Goal: Task Accomplishment & Management: Complete application form

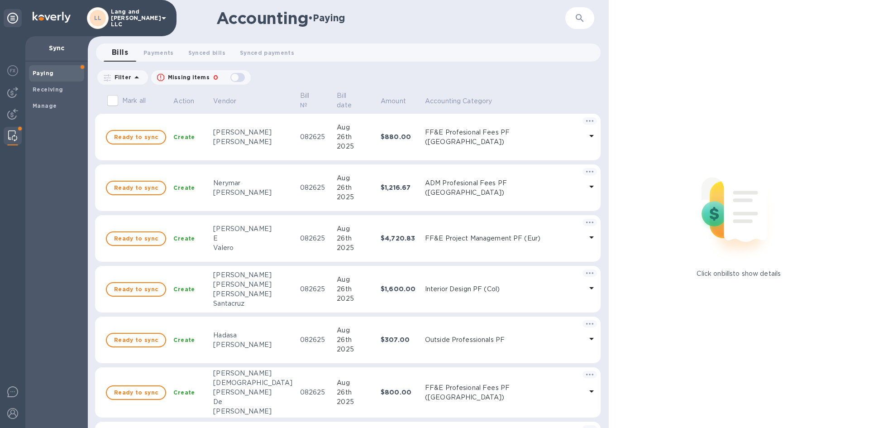
click at [414, 56] on div "Bills 0 Payments 0 Synced bills 0 Synced payments 0" at bounding box center [352, 52] width 497 height 18
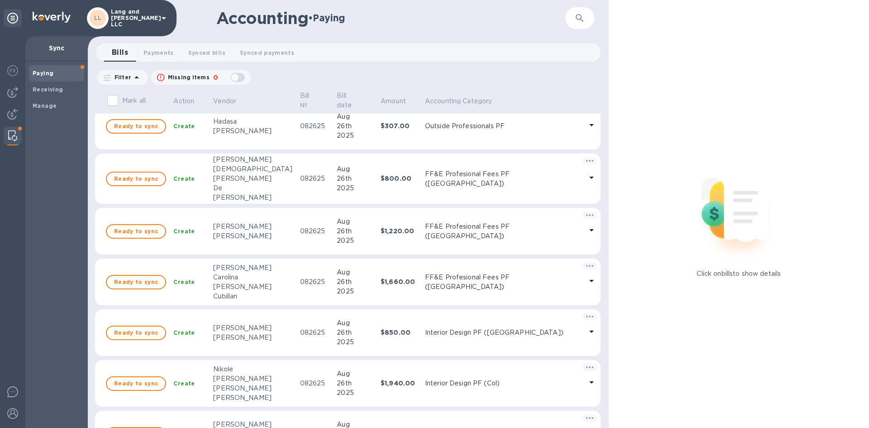
scroll to position [226, 0]
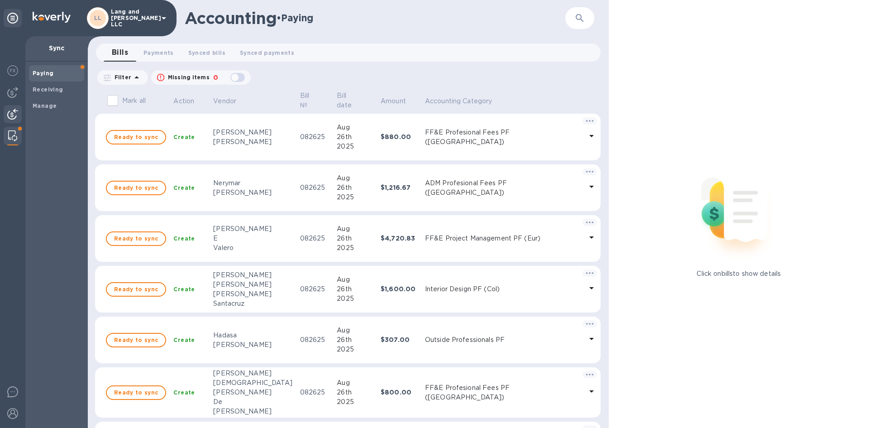
click at [14, 110] on img at bounding box center [12, 114] width 11 height 11
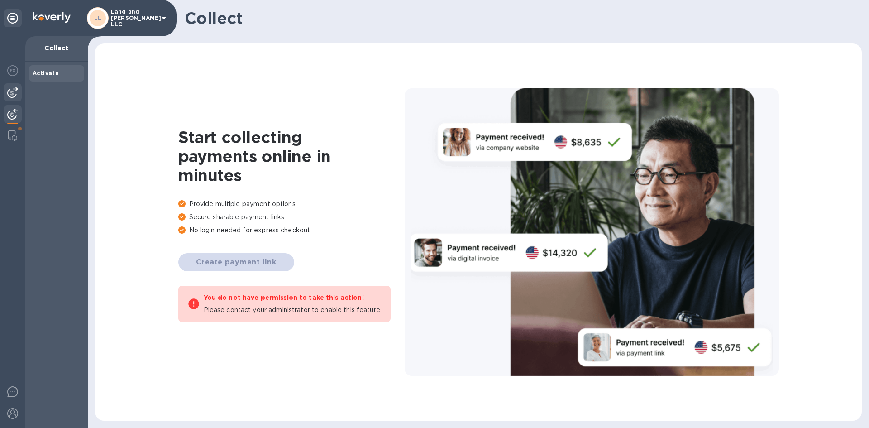
click at [14, 95] on img at bounding box center [12, 92] width 11 height 11
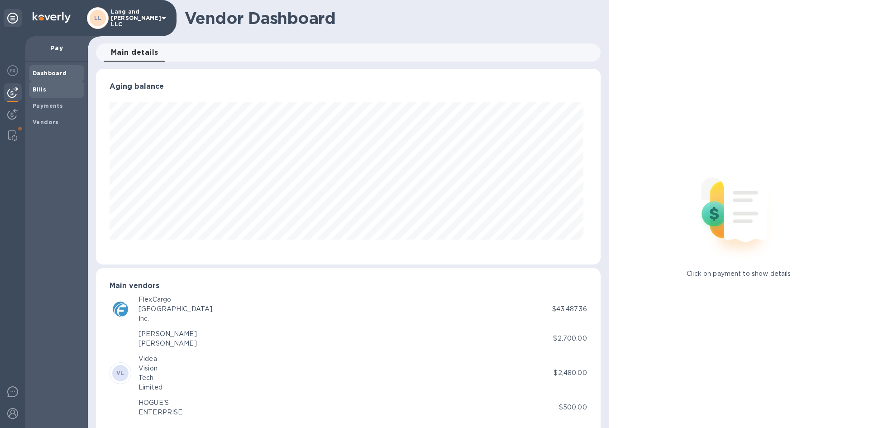
scroll to position [196, 501]
click at [53, 86] on span "Bills" at bounding box center [57, 89] width 48 height 9
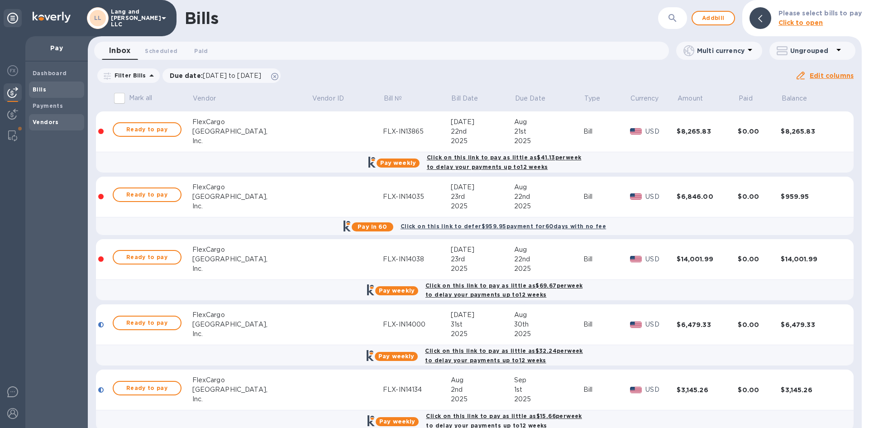
click at [48, 119] on b "Vendors" at bounding box center [46, 122] width 26 height 7
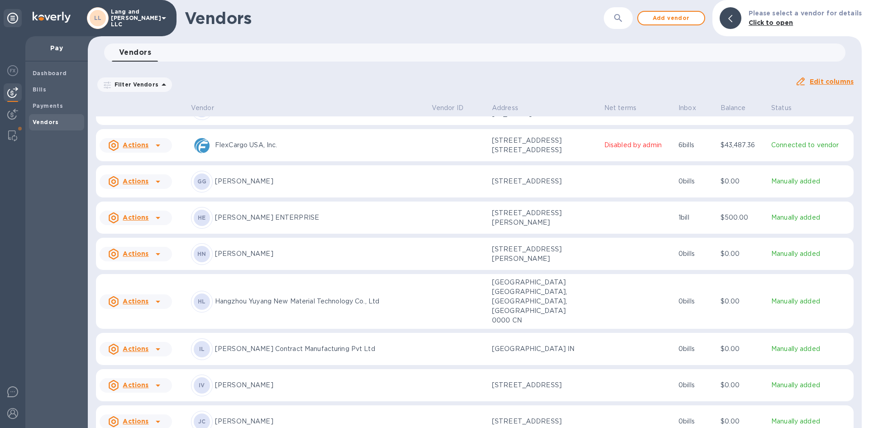
scroll to position [317, 0]
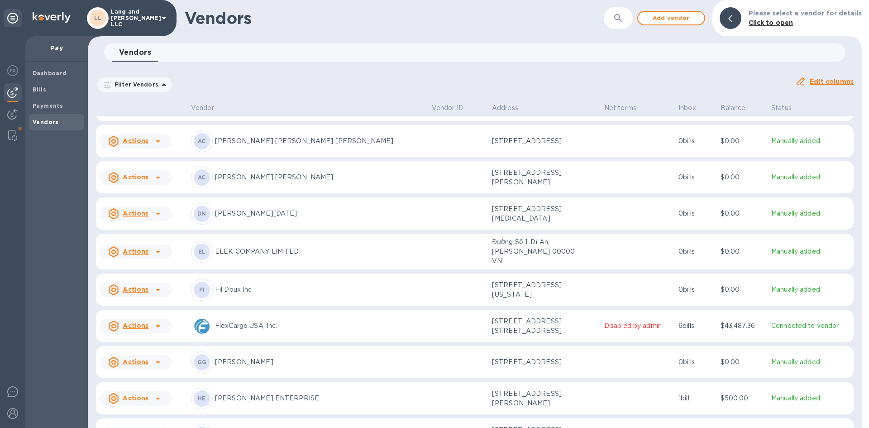
click at [278, 247] on p "ELEK COMPANY LIMITED" at bounding box center [320, 252] width 210 height 10
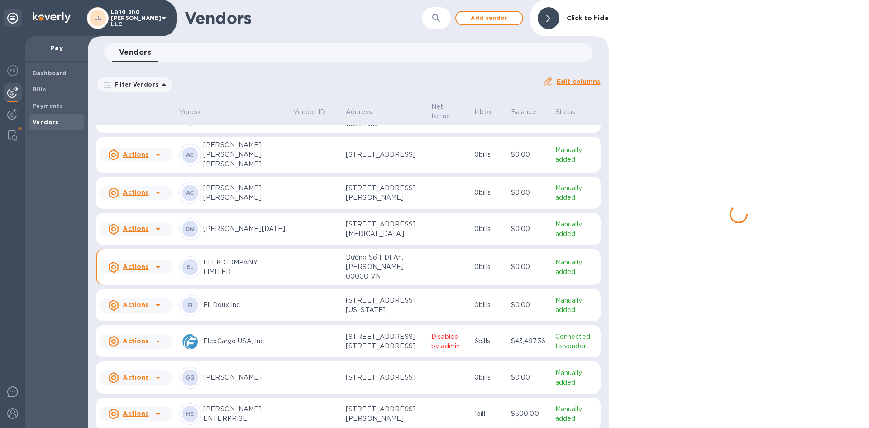
scroll to position [181, 0]
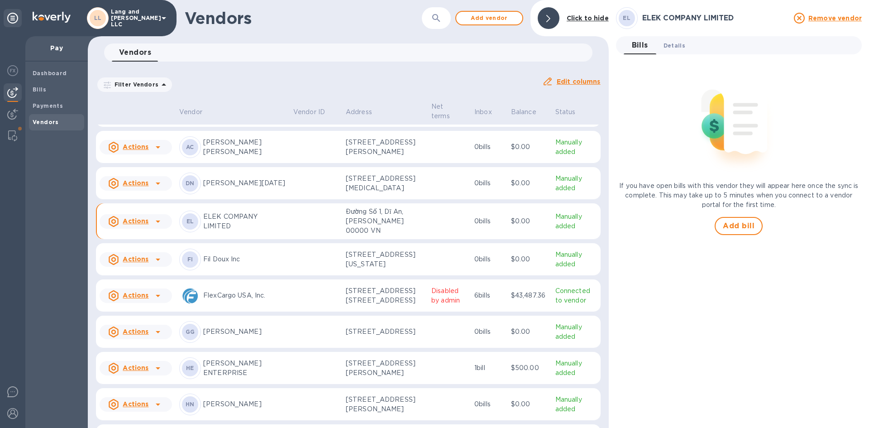
click at [669, 50] on span "Details 0" at bounding box center [674, 46] width 22 height 10
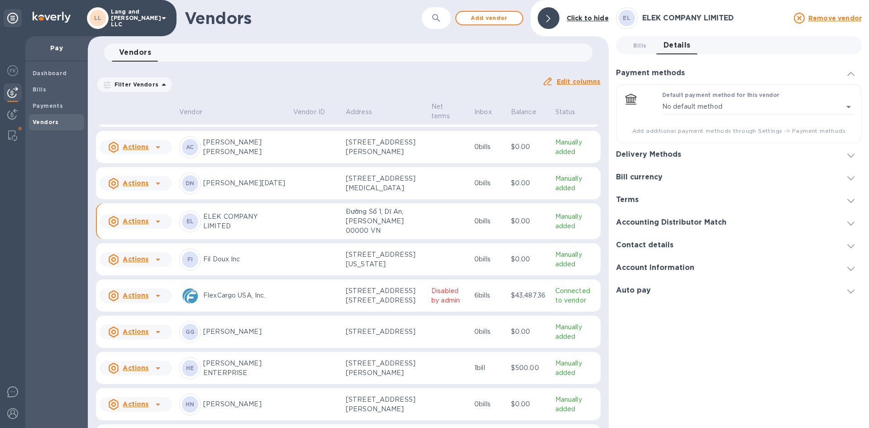
click at [671, 158] on h3 "Delivery Methods" at bounding box center [648, 154] width 65 height 9
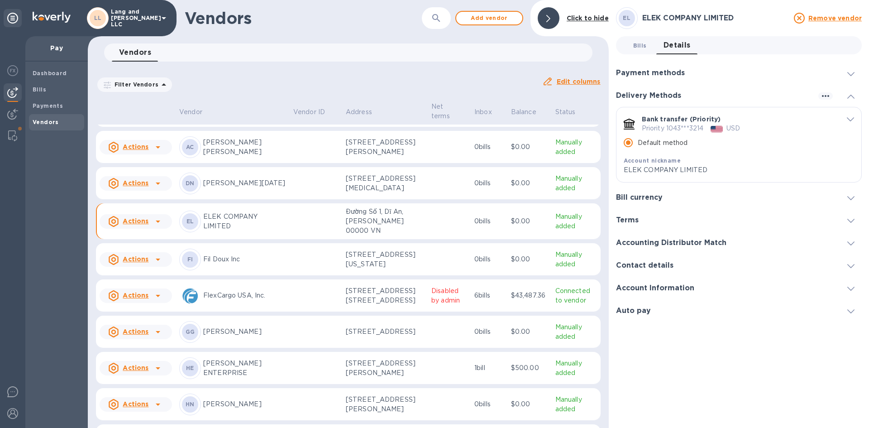
click at [634, 41] on span "Bills 0" at bounding box center [640, 46] width 14 height 10
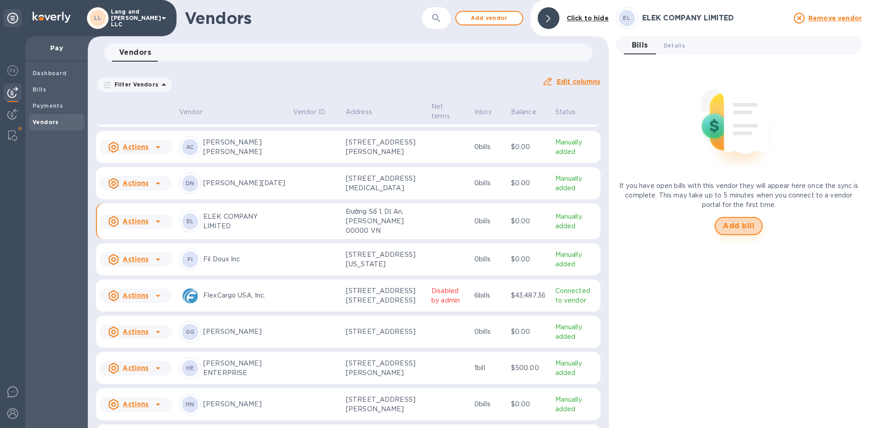
click at [741, 225] on span "Add bill" at bounding box center [739, 225] width 32 height 11
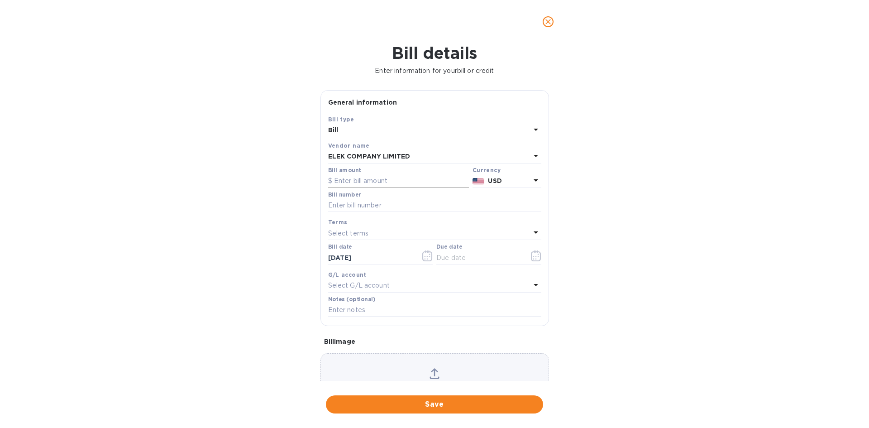
click at [363, 186] on input "text" at bounding box center [398, 181] width 141 height 14
click at [348, 181] on input "text" at bounding box center [398, 181] width 141 height 14
type input "6,041.10"
click at [768, 201] on div "Bill details Enter information for your bill or credit General information Save…" at bounding box center [434, 235] width 869 height 384
click at [364, 207] on input "text" at bounding box center [434, 206] width 213 height 14
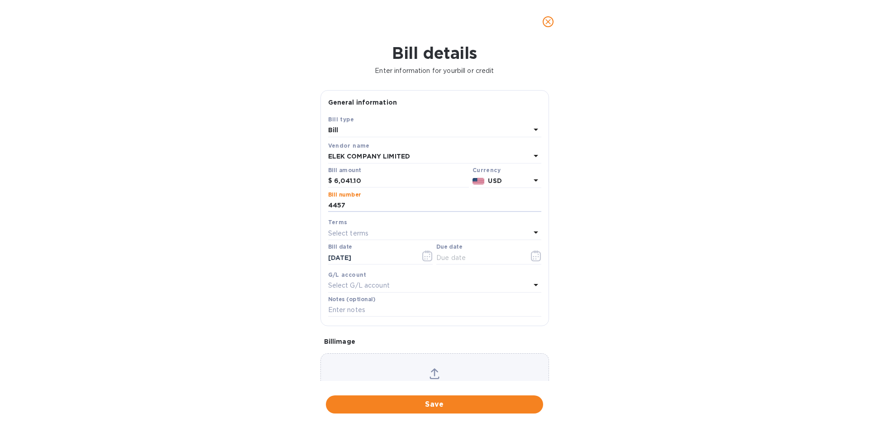
type input "4457"
click at [650, 239] on div "Bill details Enter information for your bill or credit General information Save…" at bounding box center [434, 235] width 869 height 384
click at [535, 258] on icon "button" at bounding box center [535, 258] width 1 height 1
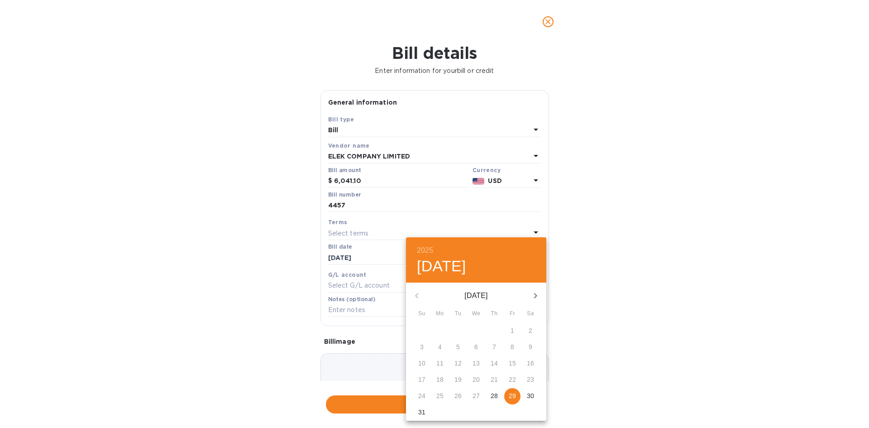
click at [514, 396] on p "29" at bounding box center [512, 395] width 7 height 9
type input "[DATE]"
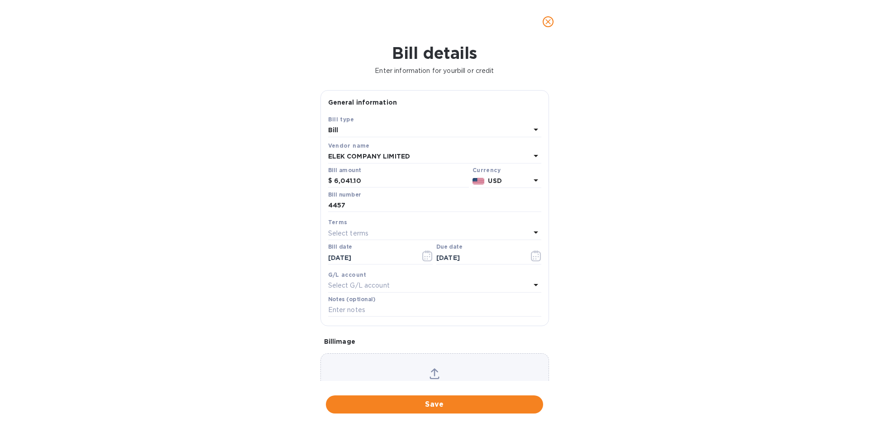
click at [611, 294] on div "Bill details Enter information for your bill or credit General information Save…" at bounding box center [434, 235] width 869 height 384
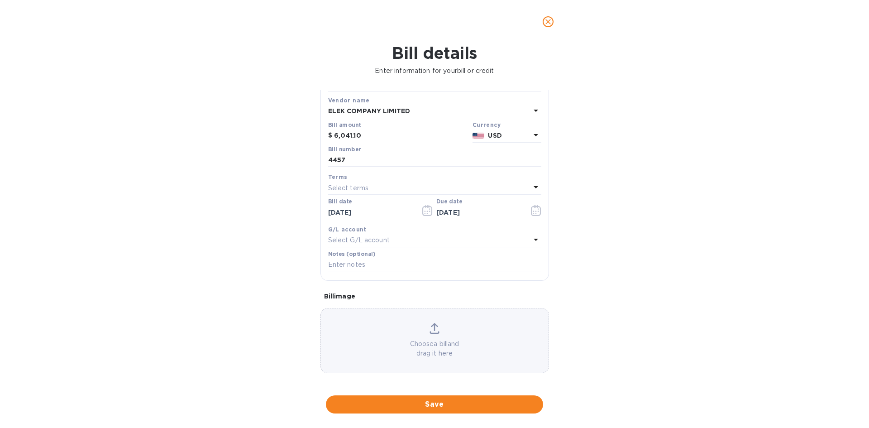
click at [366, 243] on p "Select G/L account" at bounding box center [359, 240] width 62 height 10
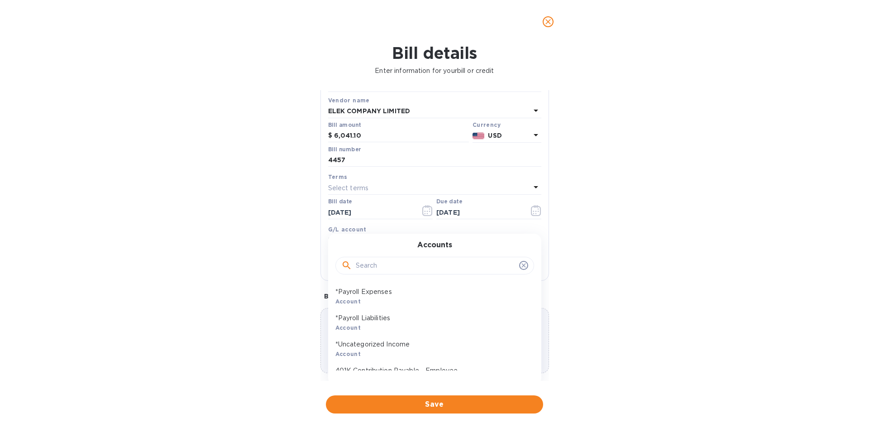
click at [384, 265] on input "text" at bounding box center [436, 266] width 160 height 14
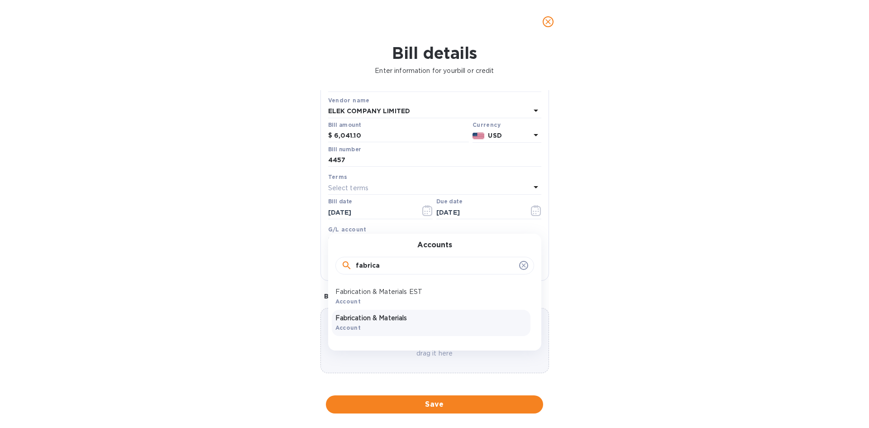
type input "fabrica"
click at [408, 315] on p "Fabrication & Materials" at bounding box center [430, 318] width 191 height 10
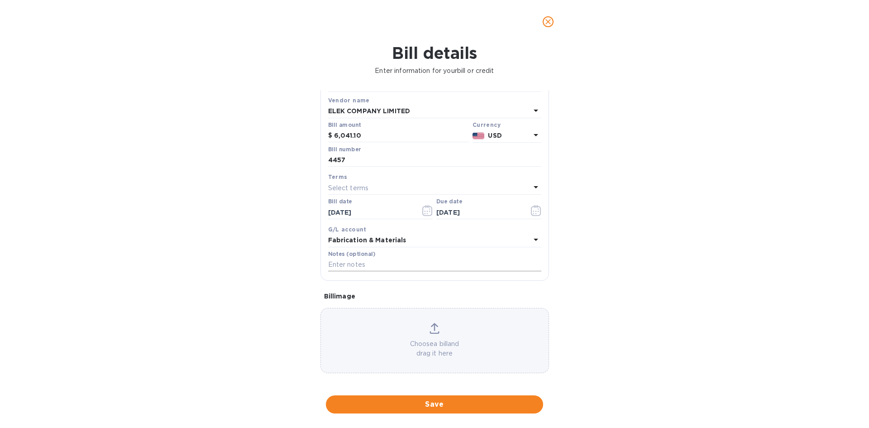
click at [392, 268] on input "text" at bounding box center [434, 265] width 213 height 14
type input "HGC MP - PO 4457"
click at [625, 273] on div "Bill details Enter information for your bill or credit General information Save…" at bounding box center [434, 235] width 869 height 384
click at [429, 402] on span "Save" at bounding box center [434, 404] width 203 height 11
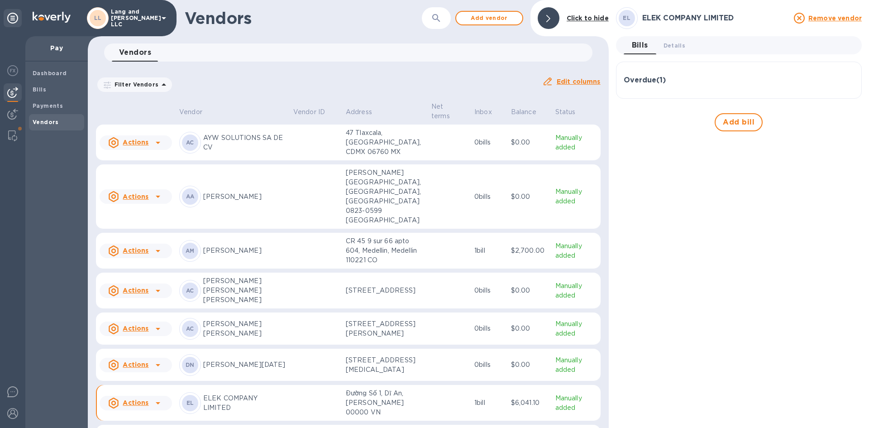
click at [550, 16] on icon at bounding box center [548, 18] width 4 height 7
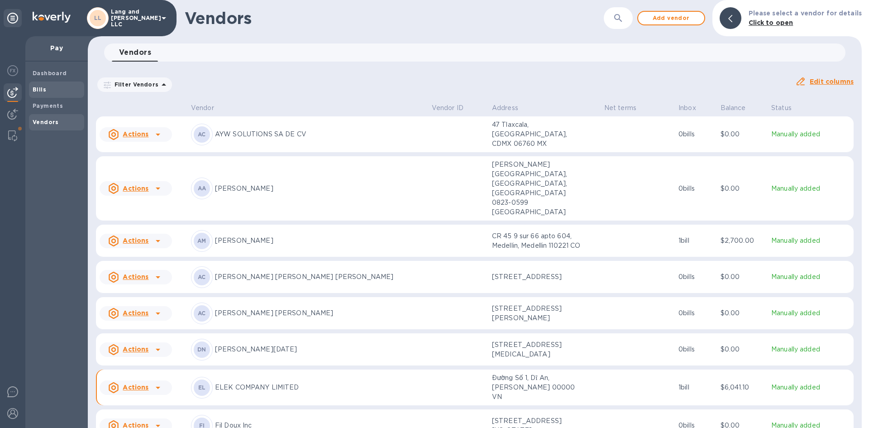
click at [35, 94] on div "Bills" at bounding box center [56, 89] width 55 height 16
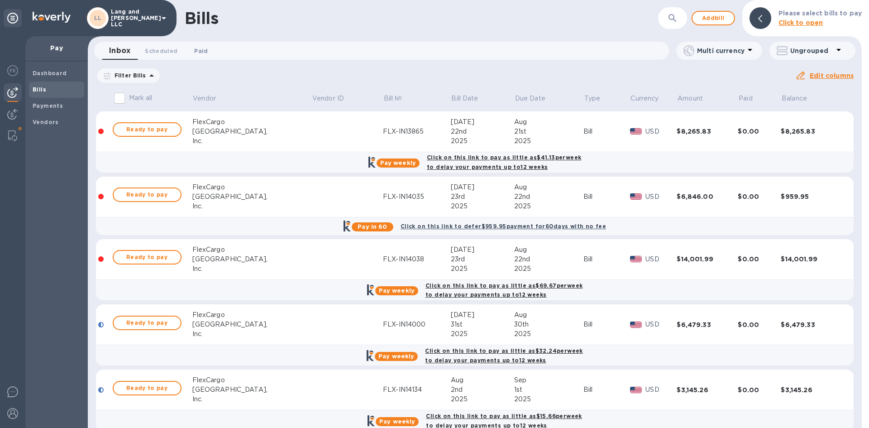
click at [199, 57] on button "Paid 0" at bounding box center [201, 51] width 33 height 18
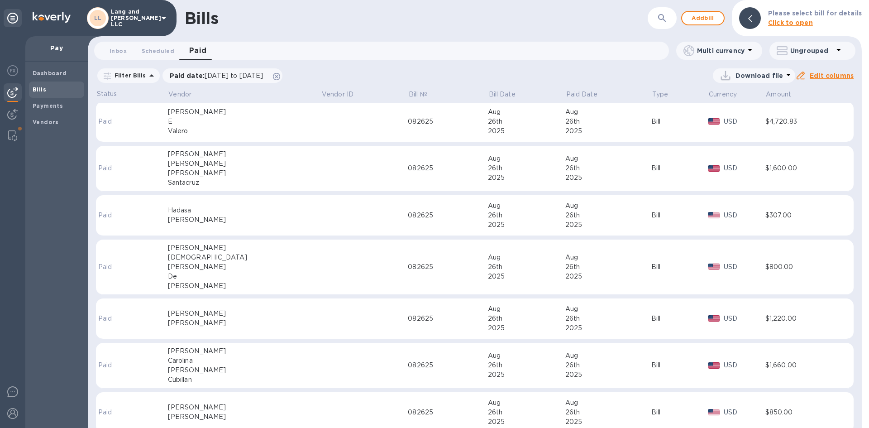
scroll to position [136, 0]
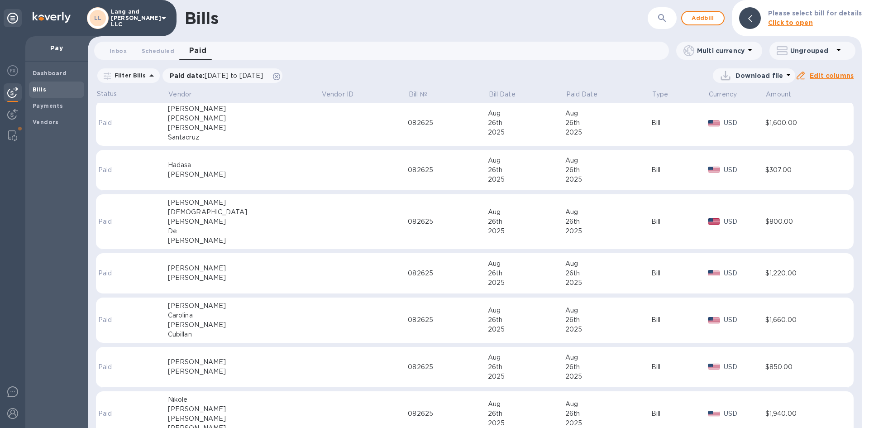
click at [220, 277] on div "[PERSON_NAME]" at bounding box center [244, 278] width 153 height 10
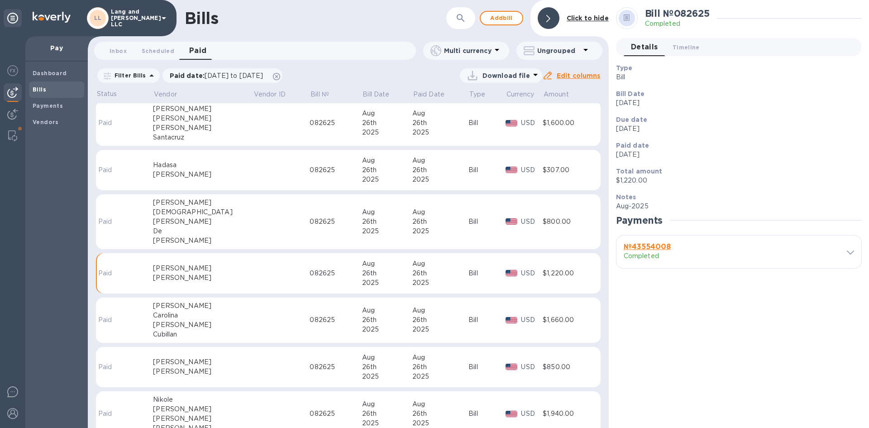
click at [649, 248] on b "№ 43554008" at bounding box center [647, 246] width 47 height 9
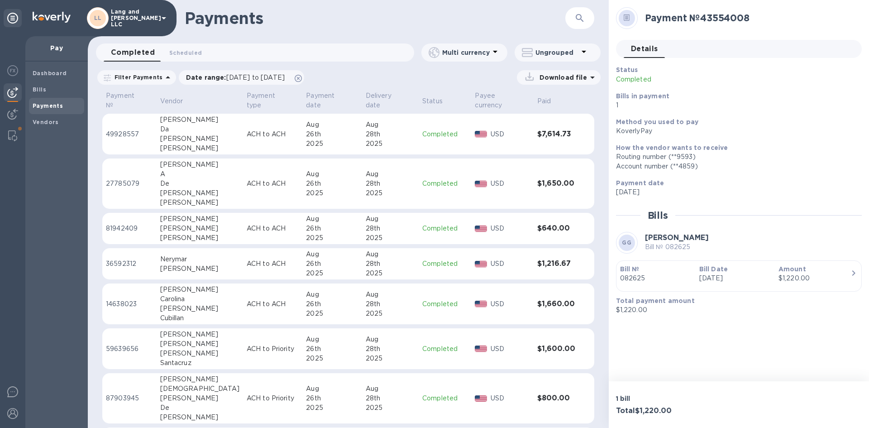
click at [757, 283] on div "button" at bounding box center [739, 285] width 238 height 5
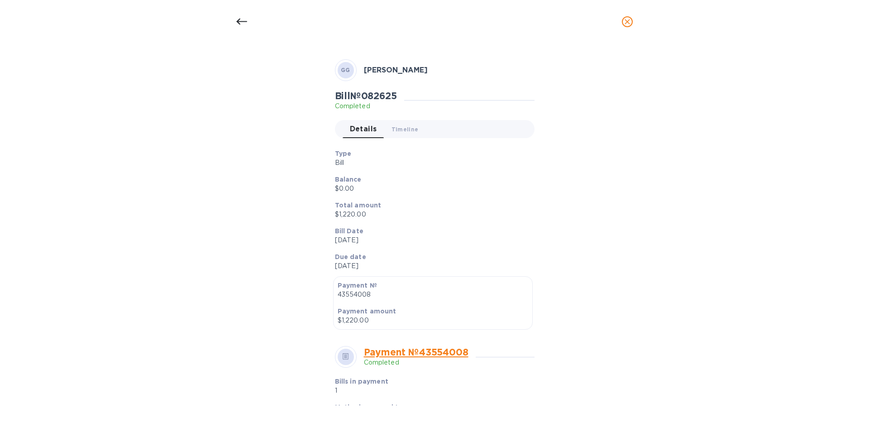
scroll to position [45, 0]
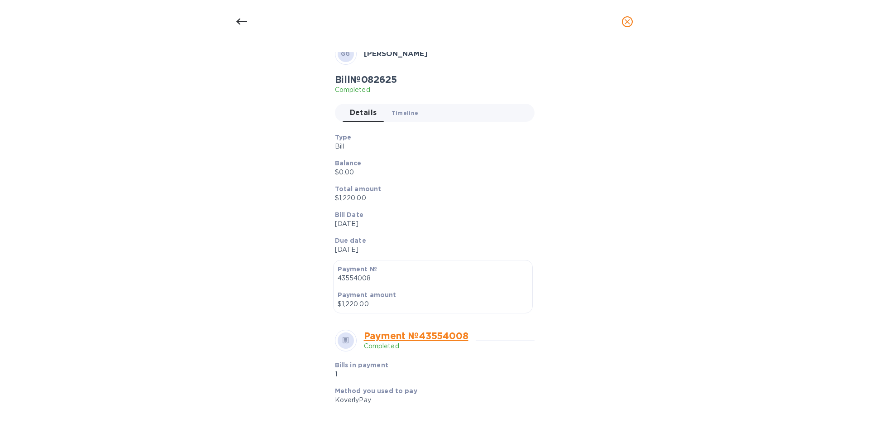
click at [410, 116] on span "Timeline 0" at bounding box center [404, 113] width 27 height 10
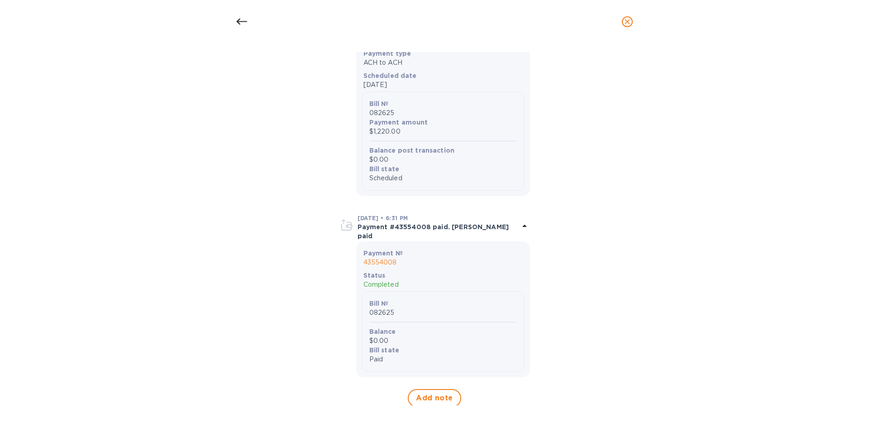
scroll to position [412, 0]
click at [397, 270] on p "Status" at bounding box center [442, 274] width 159 height 9
click at [383, 279] on p "Completed" at bounding box center [442, 284] width 159 height 10
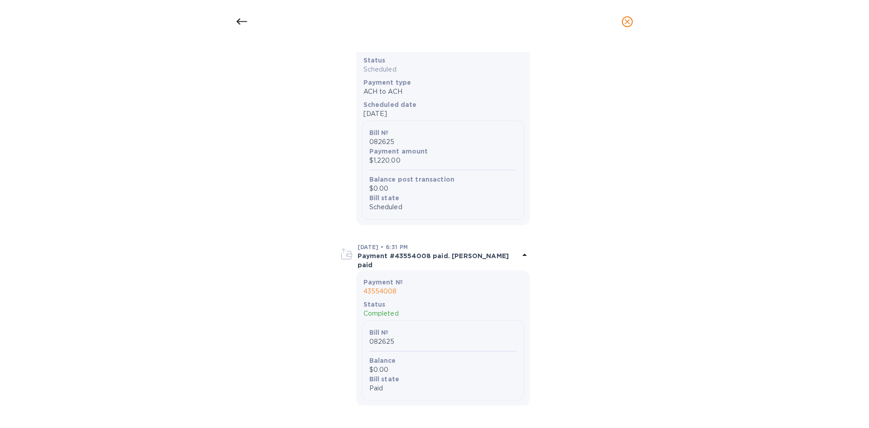
scroll to position [367, 0]
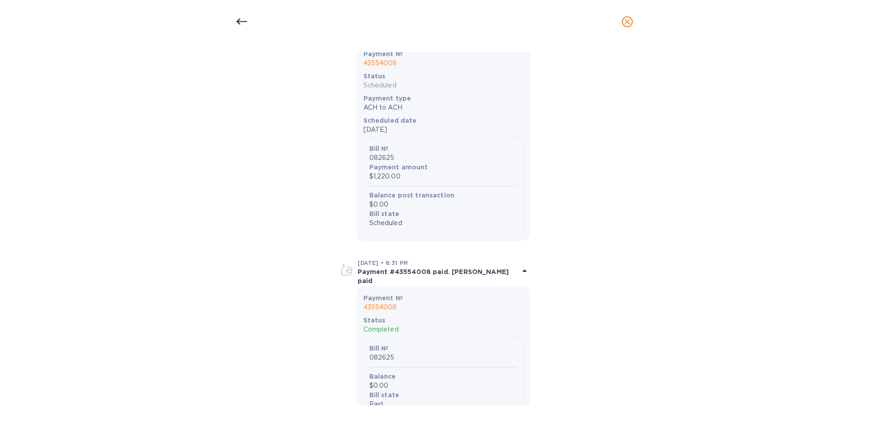
click at [404, 262] on b "[DATE] • 6:31 PM" at bounding box center [383, 262] width 51 height 7
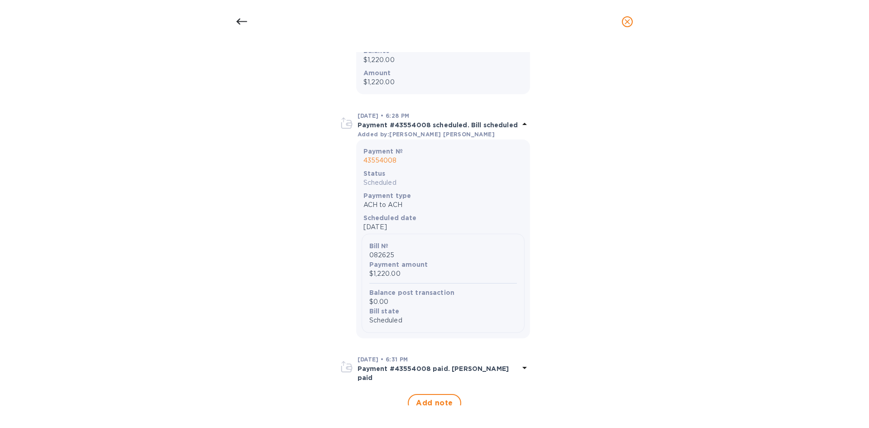
scroll to position [269, 0]
click at [423, 121] on p "Payment #43554008 scheduled. Bill scheduled" at bounding box center [439, 125] width 162 height 9
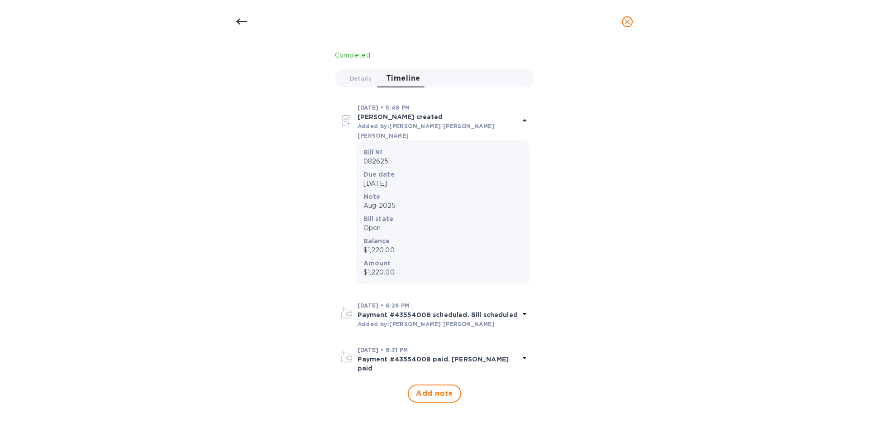
scroll to position [70, 0]
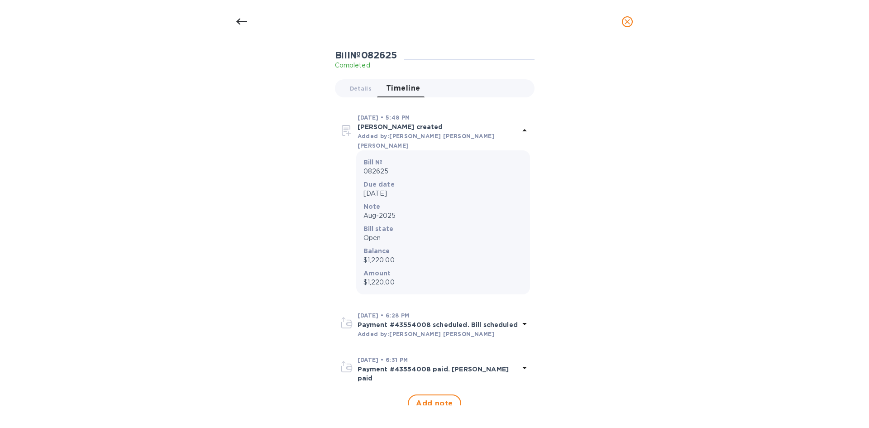
click at [252, 22] on div at bounding box center [242, 22] width 22 height 22
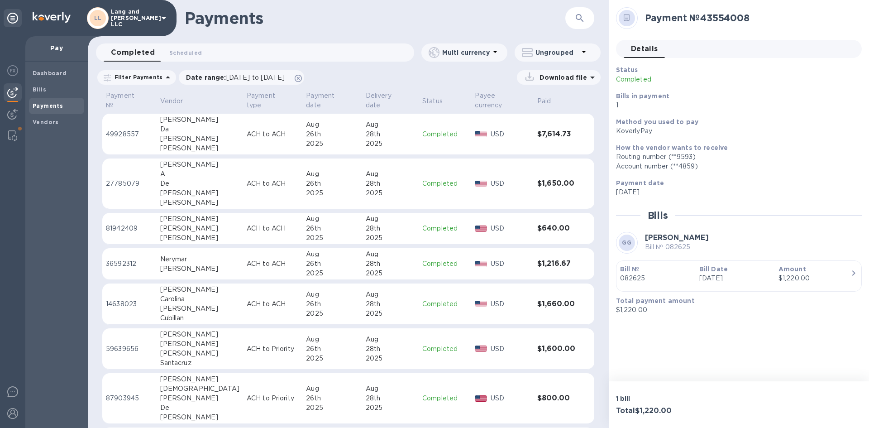
click at [501, 21] on h1 "Payments" at bounding box center [349, 18] width 328 height 19
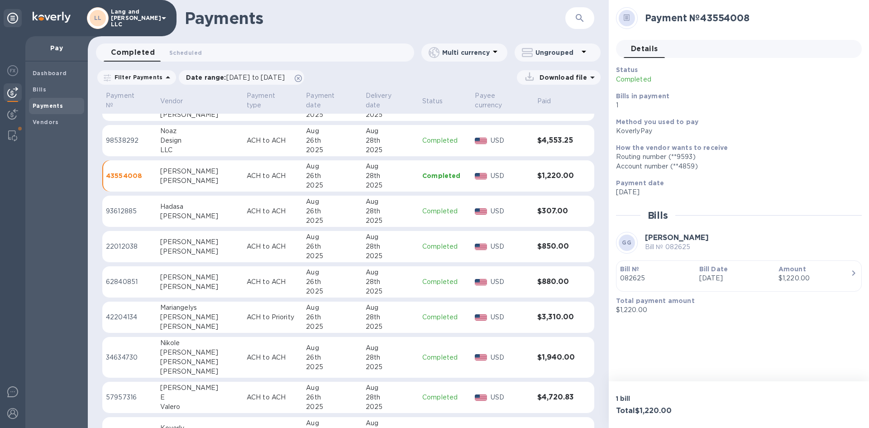
scroll to position [407, 0]
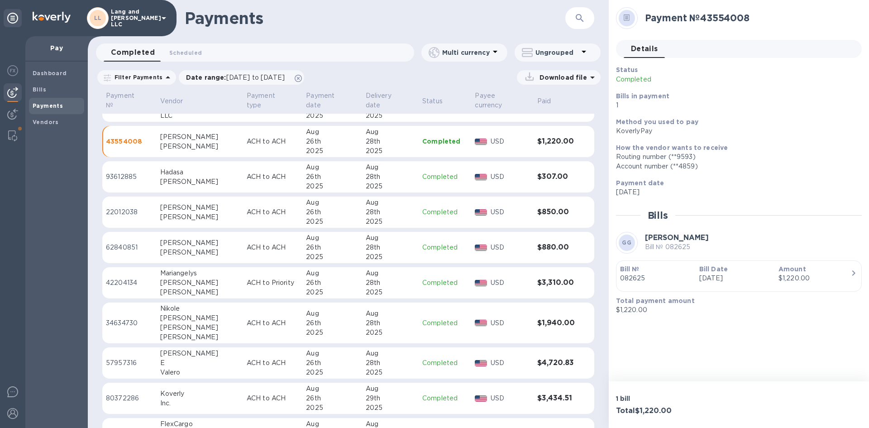
click at [431, 172] on p "Completed" at bounding box center [444, 177] width 45 height 10
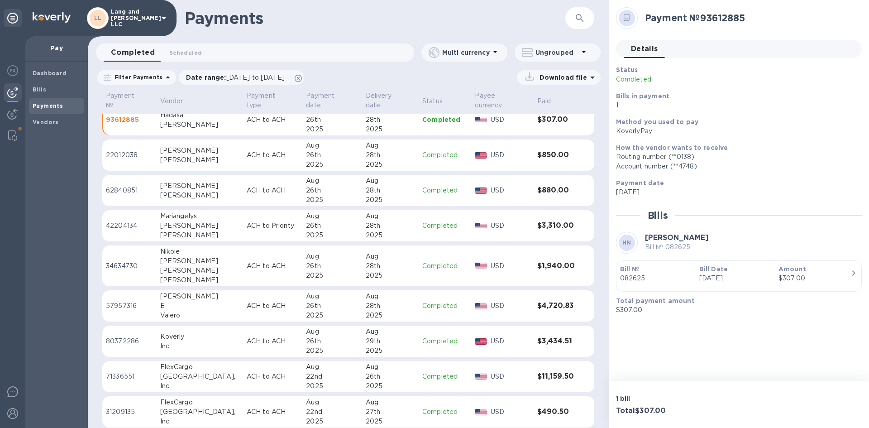
scroll to position [283, 0]
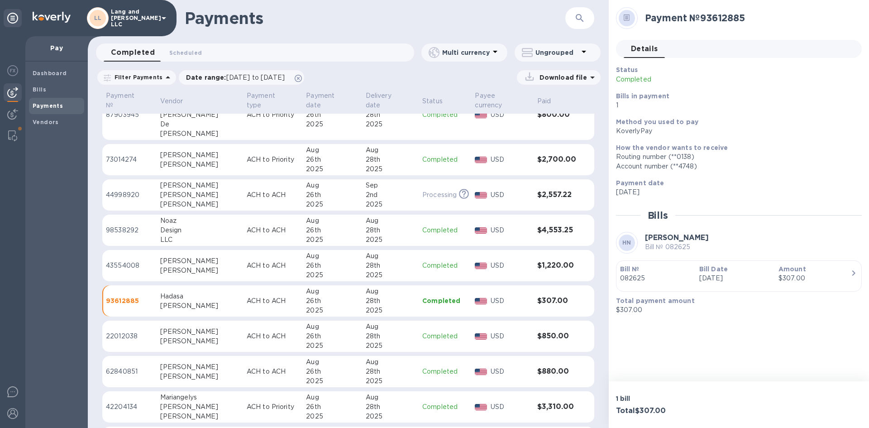
click at [421, 215] on td "Completed" at bounding box center [445, 231] width 53 height 32
click at [657, 92] on p "Bills in payment" at bounding box center [735, 95] width 239 height 9
click at [54, 122] on b "Vendors" at bounding box center [46, 122] width 26 height 7
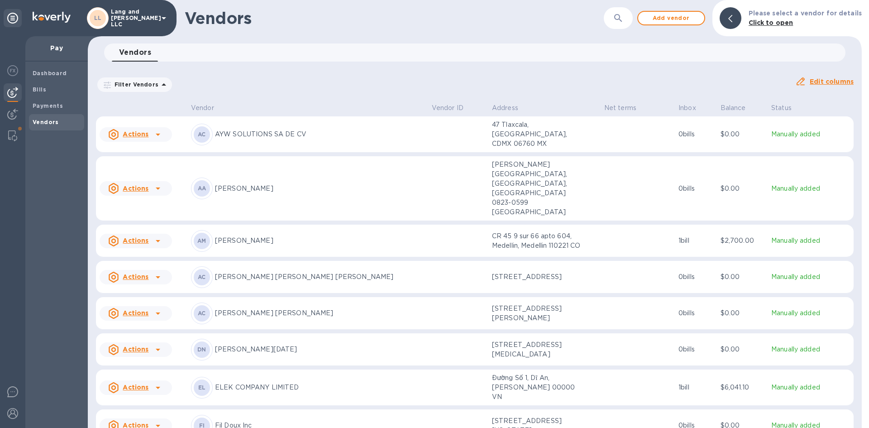
click at [16, 14] on icon at bounding box center [12, 18] width 11 height 11
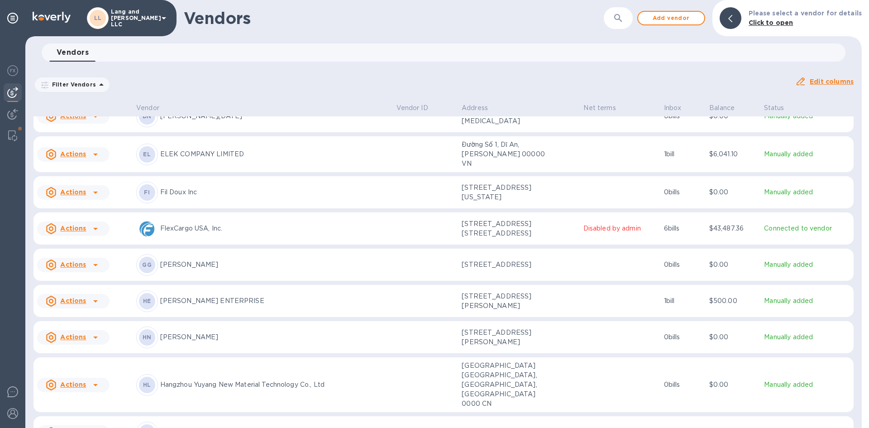
scroll to position [218, 0]
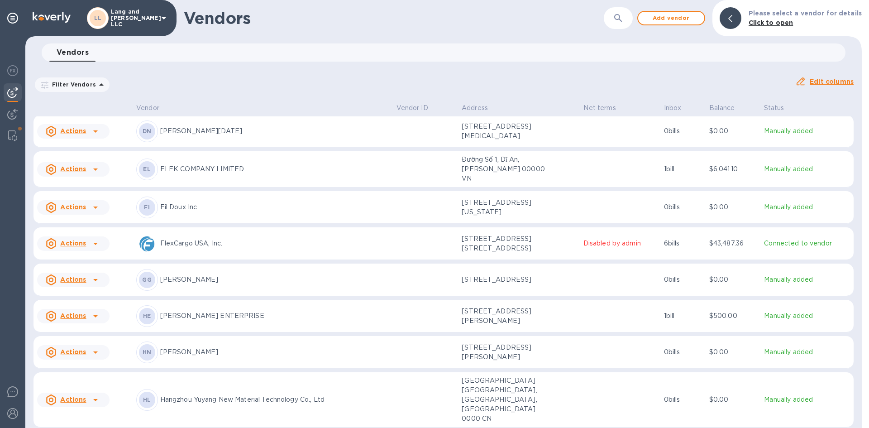
click at [94, 274] on icon at bounding box center [95, 279] width 11 height 11
click at [598, 67] on div at bounding box center [434, 214] width 869 height 428
click at [588, 263] on td at bounding box center [620, 279] width 81 height 33
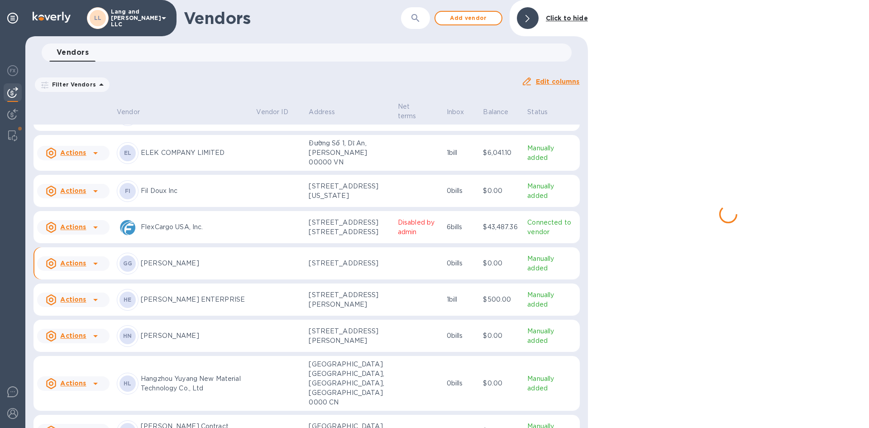
scroll to position [240, 0]
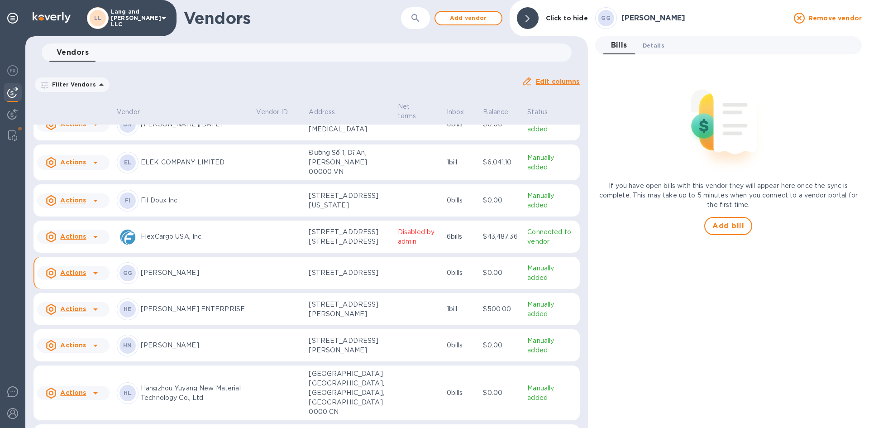
click at [658, 50] on button "Details 0" at bounding box center [653, 45] width 36 height 18
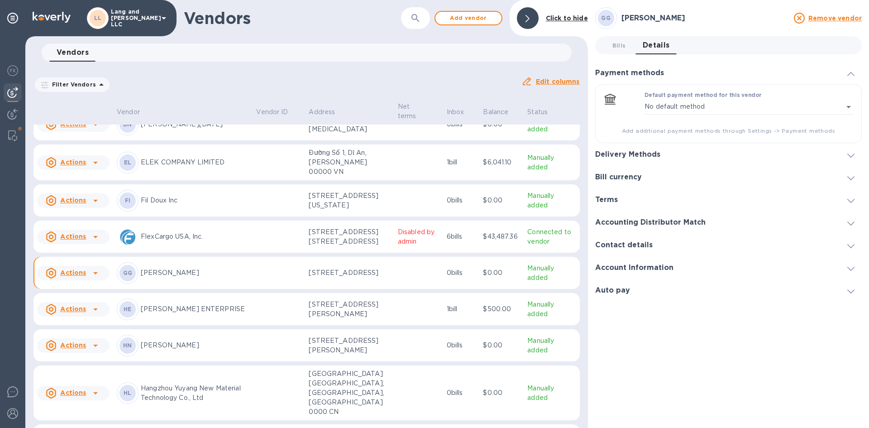
click at [658, 154] on h3 "Delivery Methods" at bounding box center [627, 154] width 65 height 9
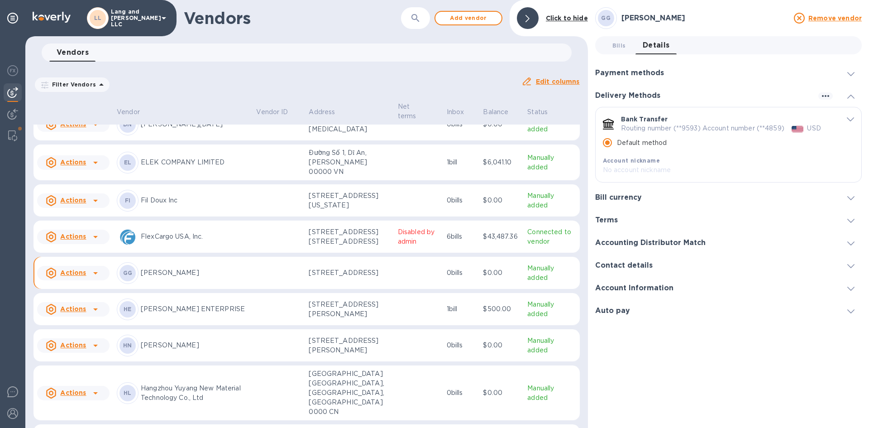
click at [525, 9] on div at bounding box center [528, 18] width 22 height 22
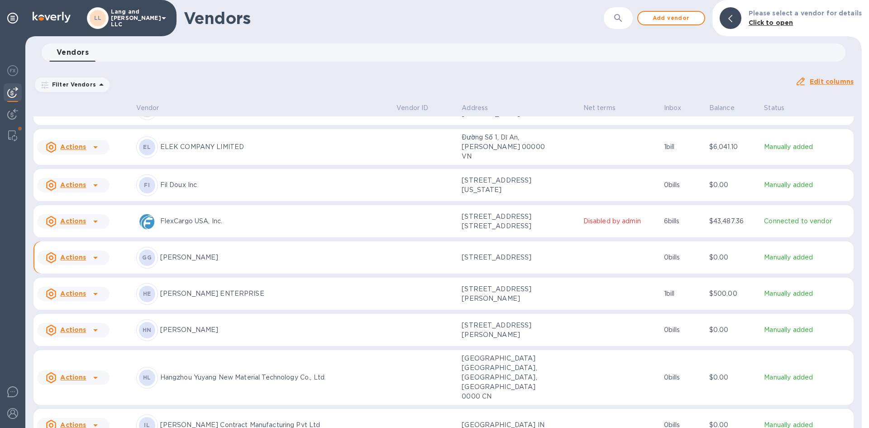
scroll to position [218, 0]
